Goal: Check status: Check status

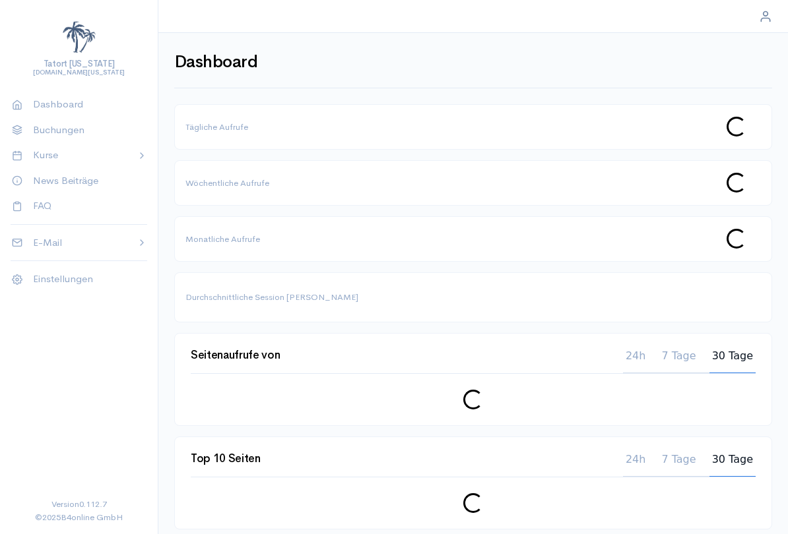
click at [89, 135] on p "Buchungen" at bounding box center [85, 130] width 104 height 15
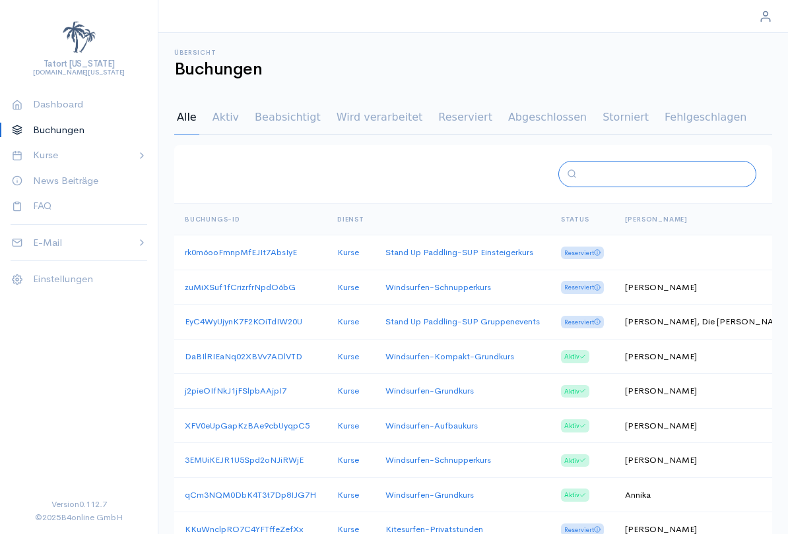
click at [631, 172] on input "text" at bounding box center [662, 174] width 160 height 15
type input "Achim"
